Goal: Use online tool/utility: Use online tool/utility

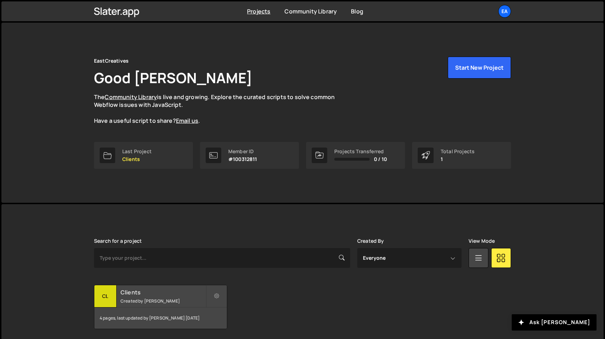
click at [178, 302] on small "Created by [PERSON_NAME]" at bounding box center [163, 301] width 85 height 6
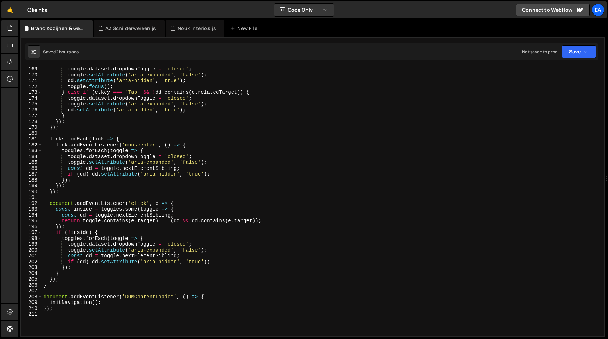
scroll to position [1094, 0]
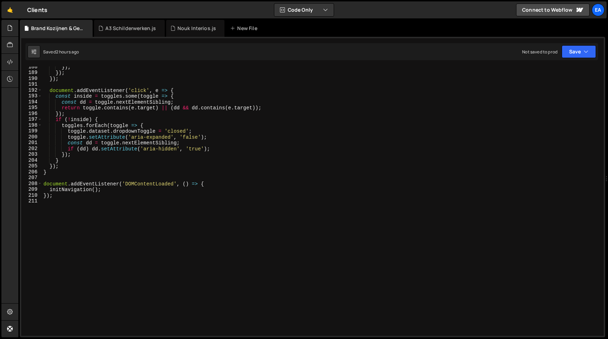
click at [111, 209] on div "}) ; }) ; }) ; document . addEventListener ( 'click' , e => { const inside = to…" at bounding box center [321, 204] width 559 height 281
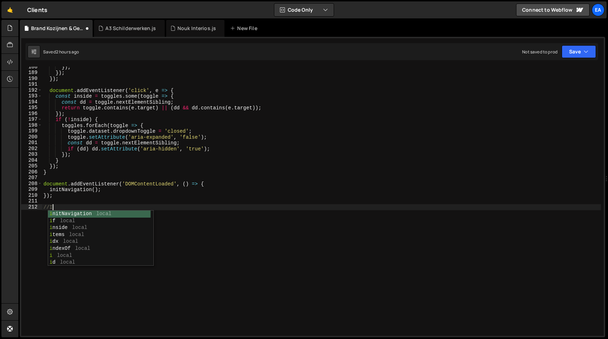
scroll to position [0, 0]
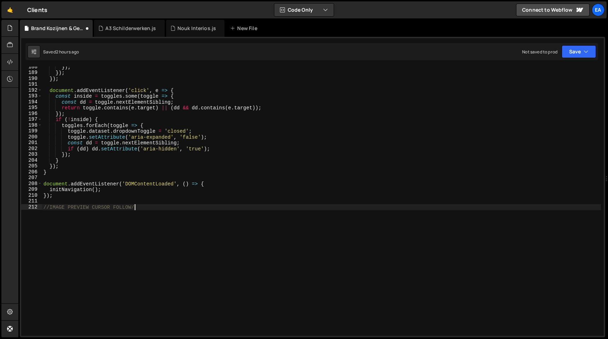
type textarea "//IMAGE PREVIEW CURSOR FOLLOW//"
paste textarea "})"
type textarea "})"
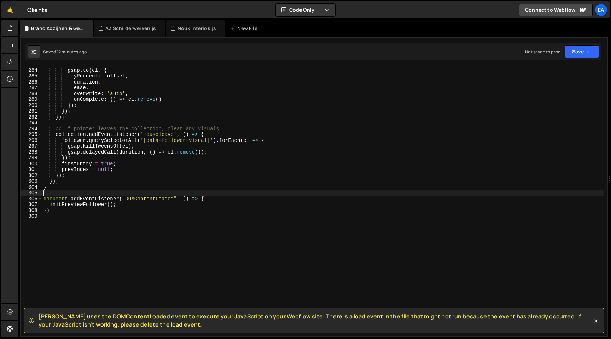
scroll to position [1665, 0]
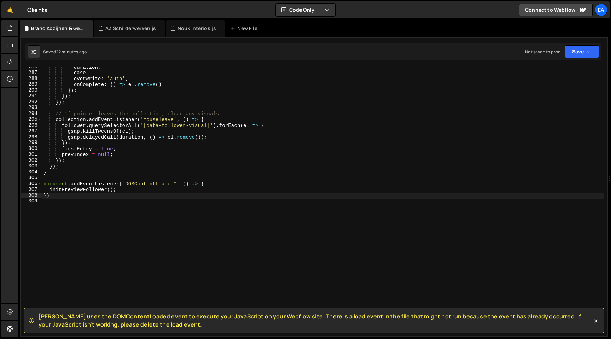
click at [150, 197] on div "duration , ease , overwrite : 'auto' , onComplete : ( ) => el . remove ( ) }) ;…" at bounding box center [323, 204] width 562 height 281
type textarea "})"
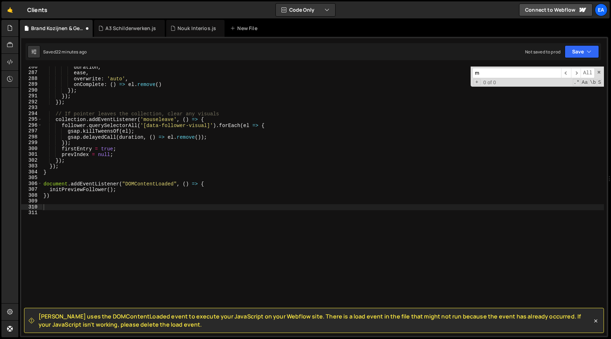
scroll to position [0, 0]
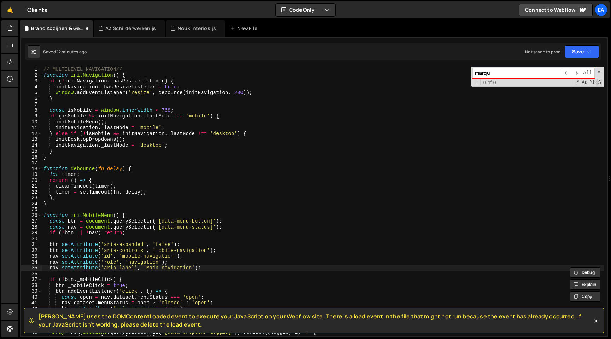
type input "marque"
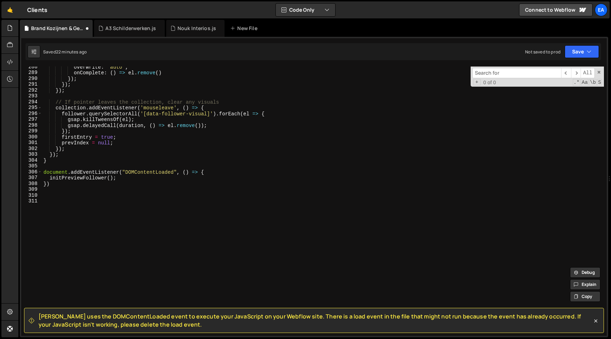
scroll to position [1677, 0]
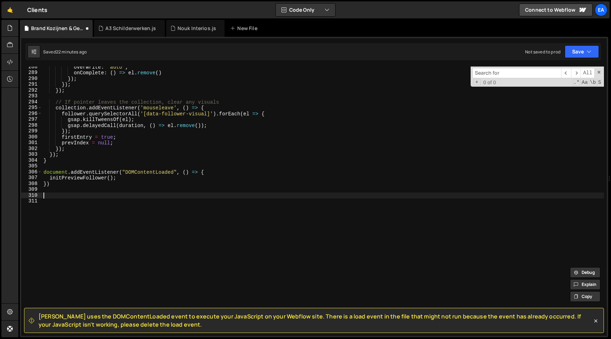
click at [98, 193] on div "overwrite : 'auto' , onComplete : ( ) => el . remove ( ) }) ; }) ; }) ; // If p…" at bounding box center [323, 204] width 562 height 281
type textarea "//MARQUEE WITH SCROLL DIRECTION//"
paste textarea "});"
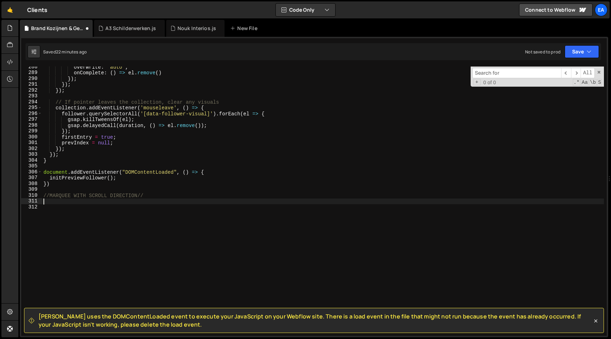
scroll to position [2035, 0]
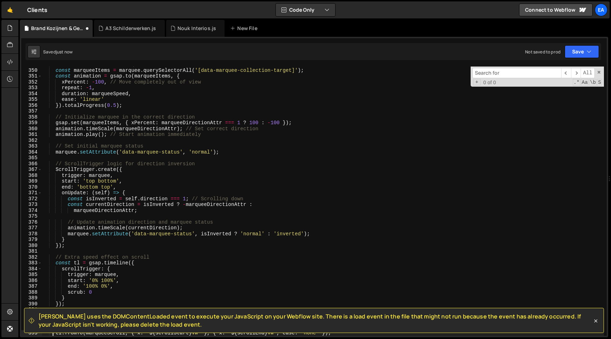
type textarea "tl.fromTo(marqueeScroll, { x: `${scrollStart}vw` }, { x: `${scrollEnd}vw`, ease…"
